Goal: Information Seeking & Learning: Find specific fact

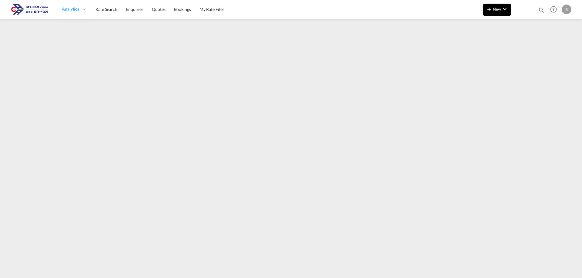
click at [498, 8] on span "New" at bounding box center [496, 9] width 23 height 5
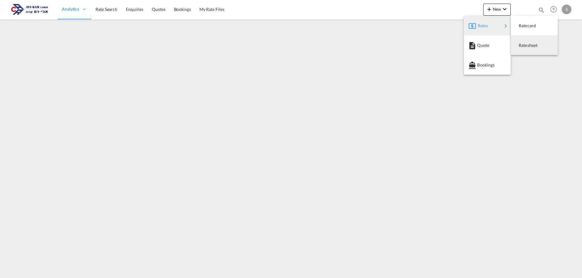
click at [525, 47] on span "Ratesheet" at bounding box center [521, 45] width 7 height 12
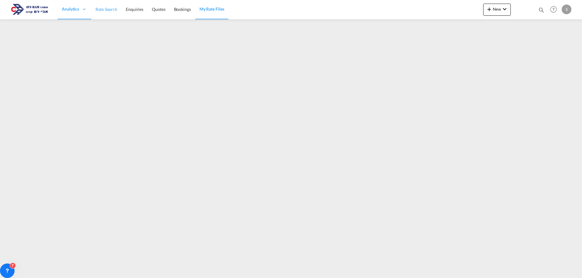
click at [104, 8] on span "Rate Search" at bounding box center [106, 9] width 22 height 5
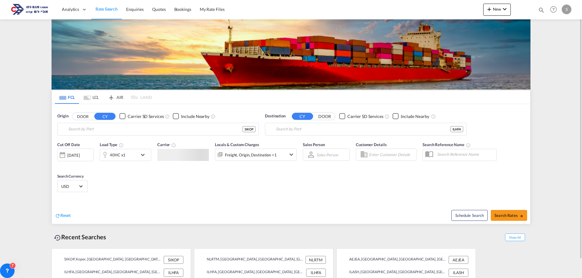
type input "Koper, SIKOP"
type input "[GEOGRAPHIC_DATA], [GEOGRAPHIC_DATA]"
